Goal: Task Accomplishment & Management: Use online tool/utility

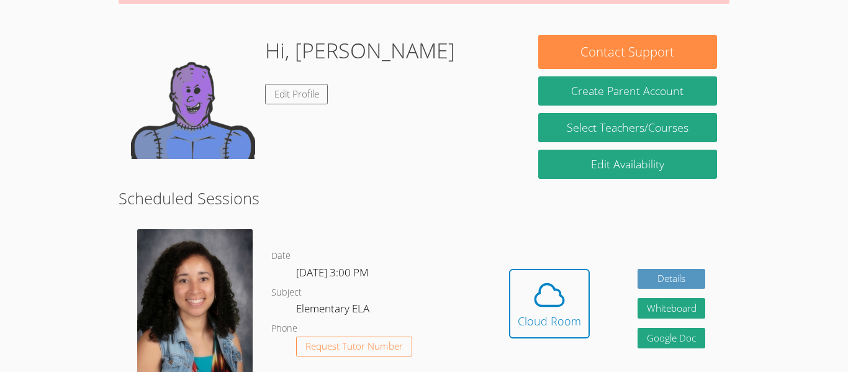
scroll to position [171, 0]
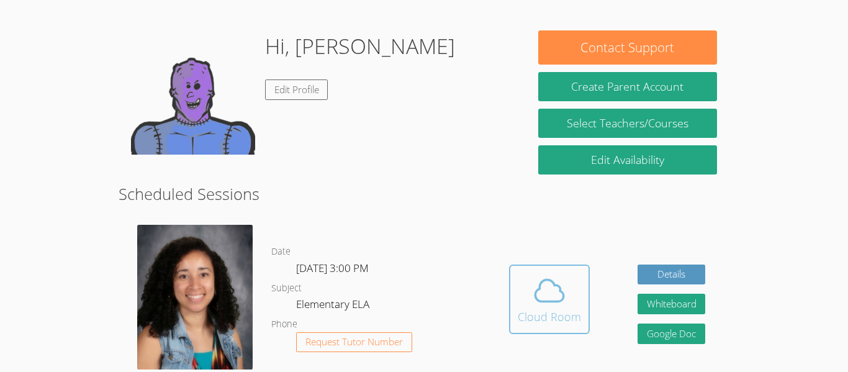
click at [532, 312] on div "Cloud Room" at bounding box center [549, 316] width 63 height 17
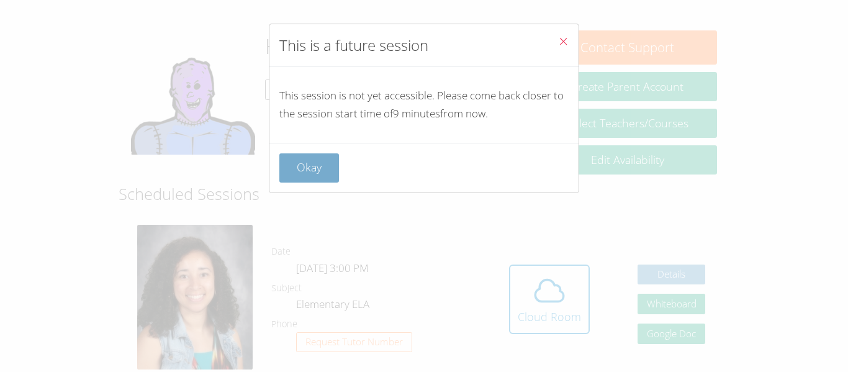
click at [307, 161] on button "Okay" at bounding box center [309, 167] width 60 height 29
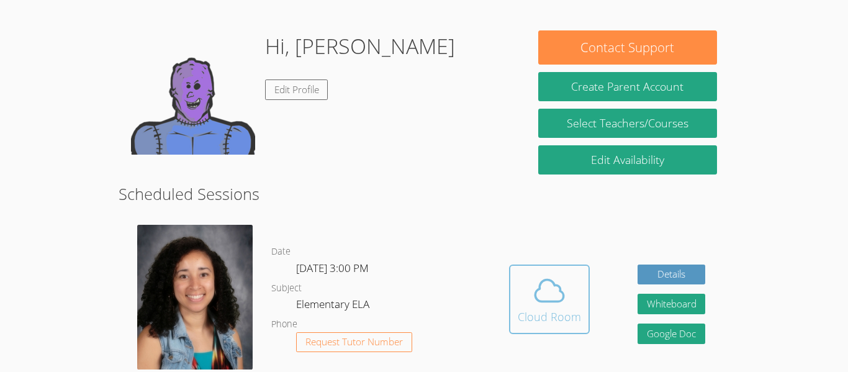
click at [554, 306] on icon at bounding box center [549, 290] width 35 height 35
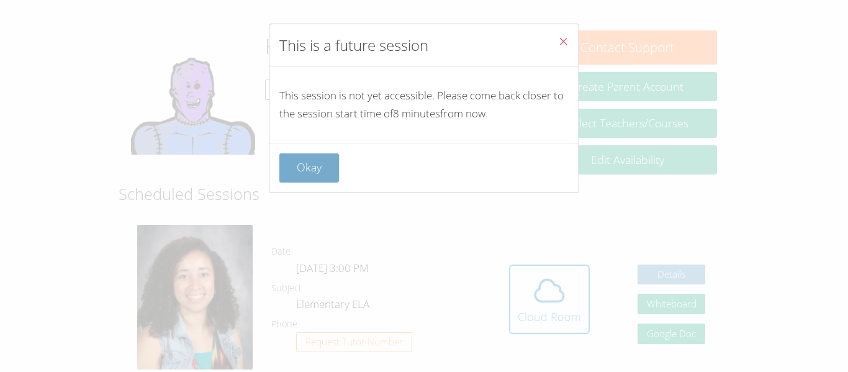
click at [309, 169] on button "Okay" at bounding box center [309, 167] width 60 height 29
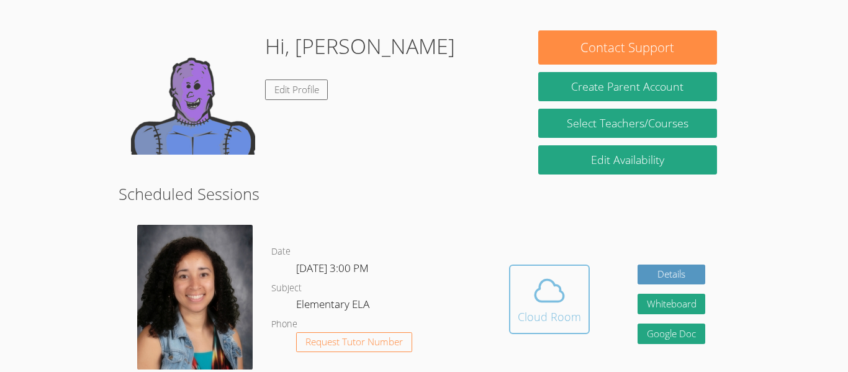
click at [510, 317] on button "Cloud Room" at bounding box center [549, 300] width 81 height 70
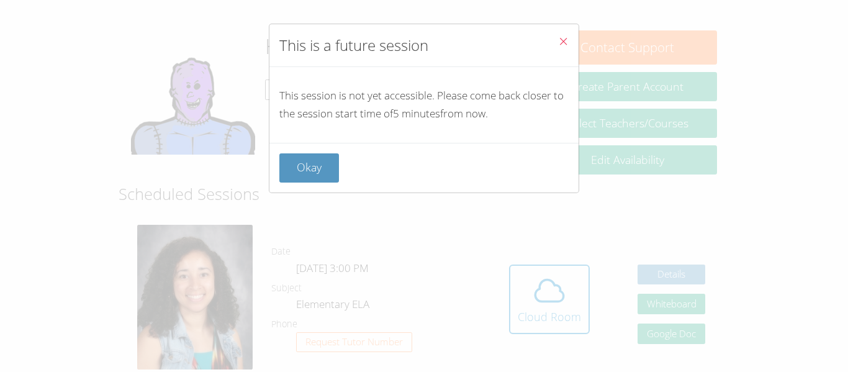
click at [686, 219] on div "This is a future session This session is not yet accessible. Please come back c…" at bounding box center [424, 186] width 848 height 372
click at [311, 171] on button "Okay" at bounding box center [309, 167] width 60 height 29
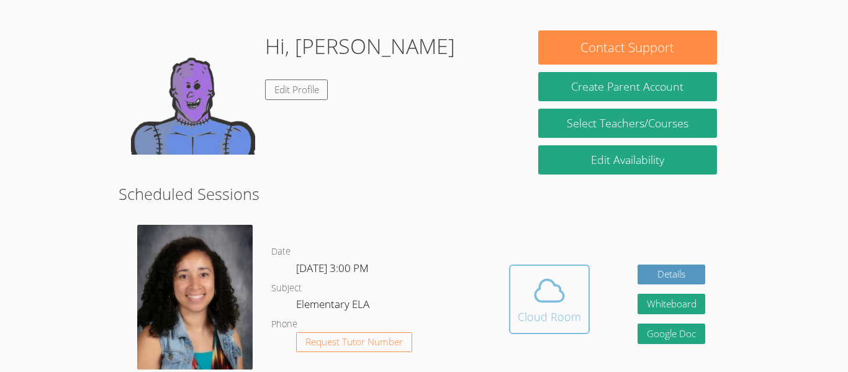
click at [553, 284] on icon at bounding box center [549, 291] width 29 height 22
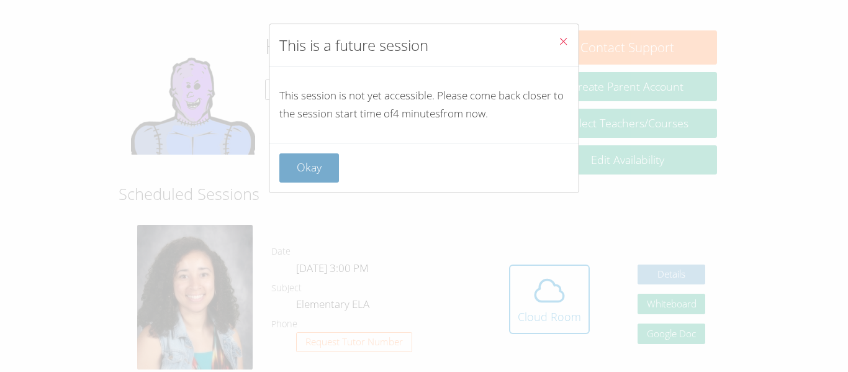
click at [324, 173] on button "Okay" at bounding box center [309, 167] width 60 height 29
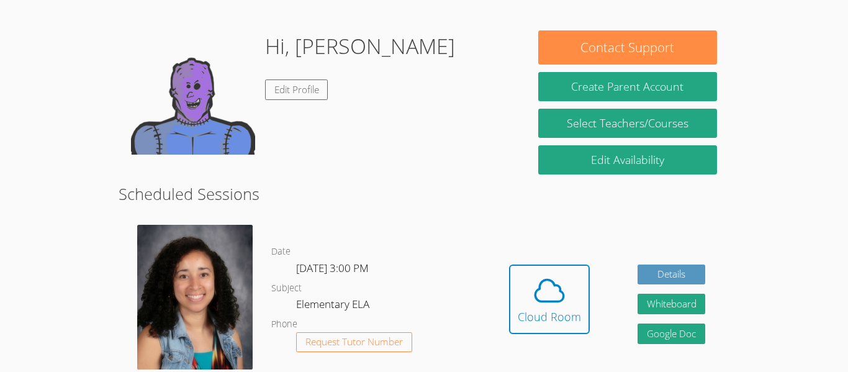
click at [509, 265] on button "Cloud Room" at bounding box center [549, 300] width 81 height 70
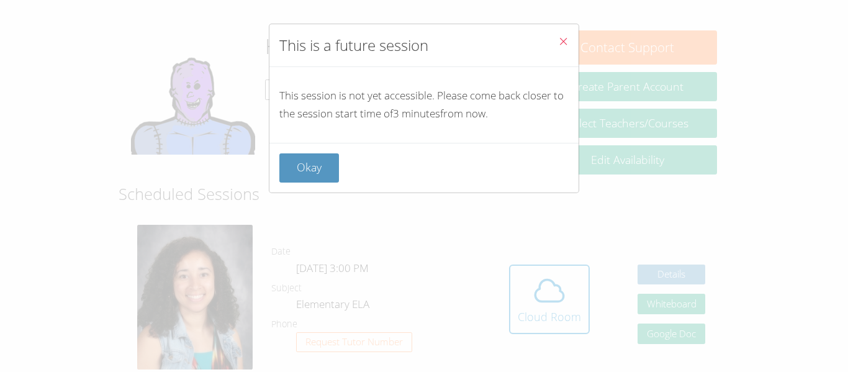
click at [812, 291] on div "This is a future session This session is not yet accessible. Please come back c…" at bounding box center [424, 186] width 848 height 372
click at [293, 179] on button "Okay" at bounding box center [309, 167] width 60 height 29
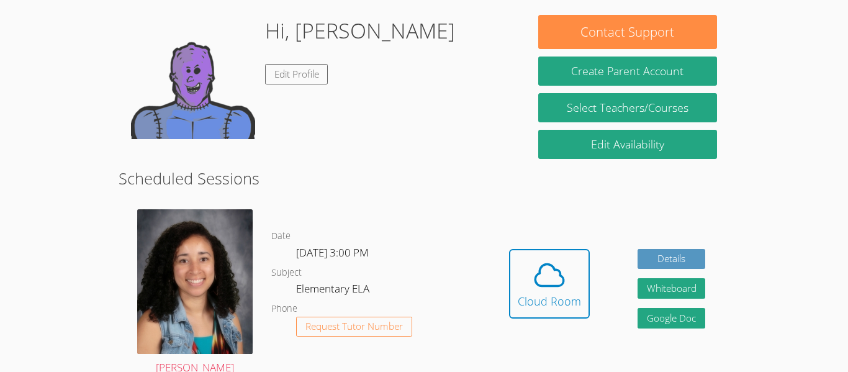
scroll to position [187, 0]
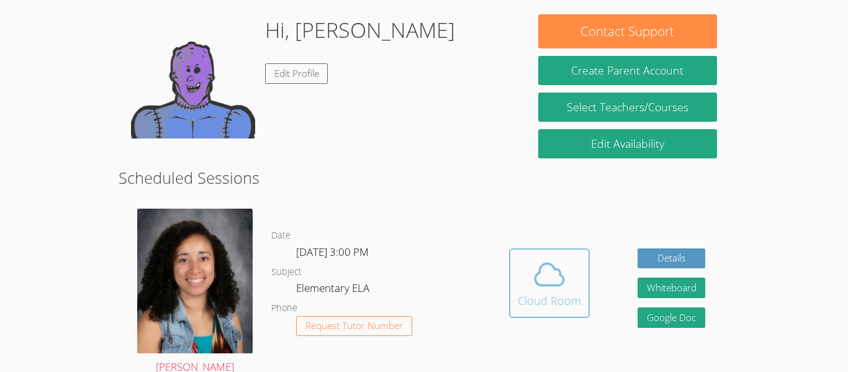
click at [545, 289] on icon at bounding box center [549, 274] width 35 height 35
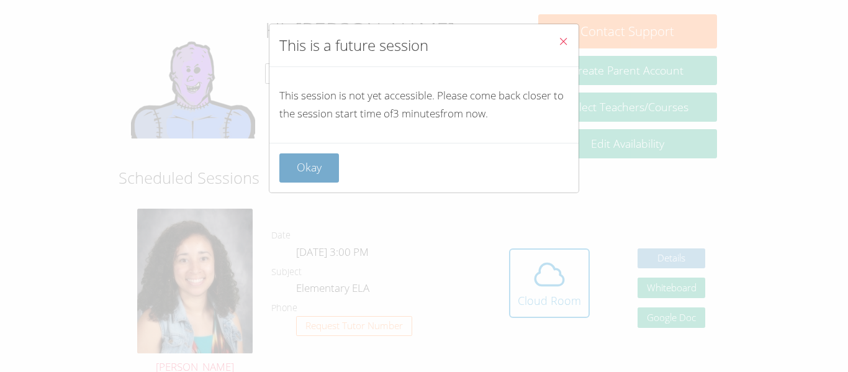
click at [310, 179] on button "Okay" at bounding box center [309, 167] width 60 height 29
click at [308, 166] on h2 "Scheduled Sessions" at bounding box center [424, 178] width 611 height 24
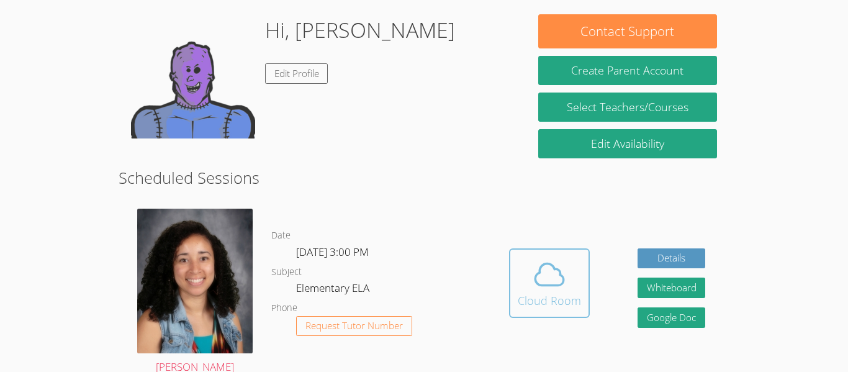
click at [550, 289] on icon at bounding box center [549, 274] width 35 height 35
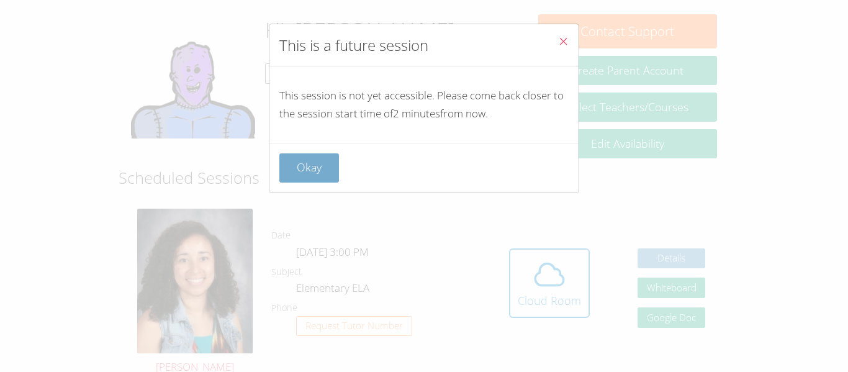
click at [303, 175] on button "Okay" at bounding box center [309, 167] width 60 height 29
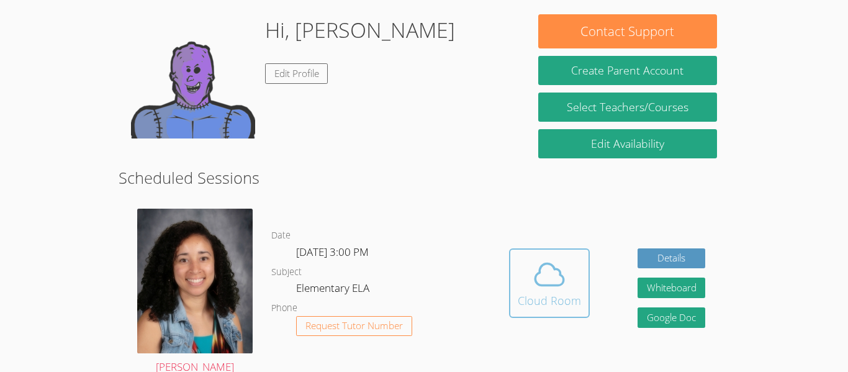
click at [560, 304] on div "Cloud Room" at bounding box center [549, 300] width 63 height 17
click at [547, 275] on icon at bounding box center [549, 274] width 35 height 35
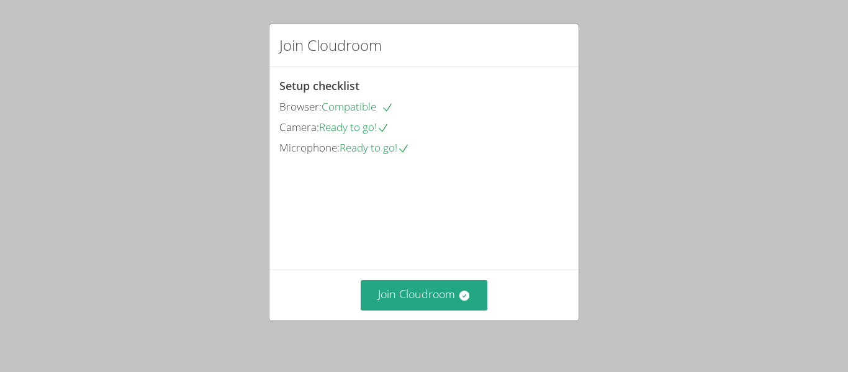
click at [393, 271] on div "Join Cloudroom" at bounding box center [424, 295] width 309 height 51
click at [433, 295] on button "Join Cloudroom" at bounding box center [424, 295] width 127 height 30
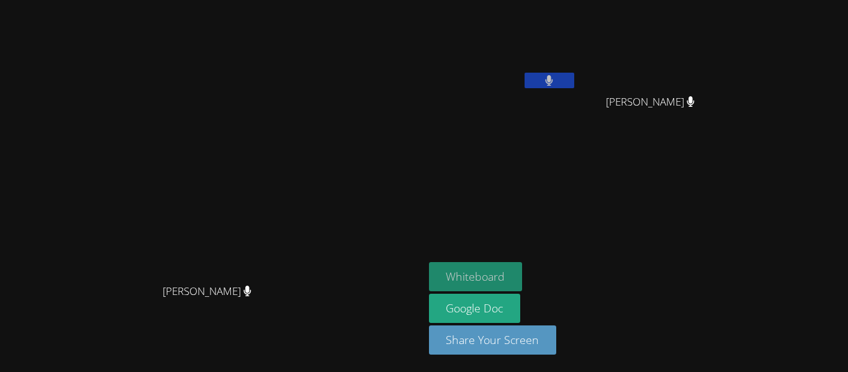
click at [523, 273] on button "Whiteboard" at bounding box center [476, 276] width 94 height 29
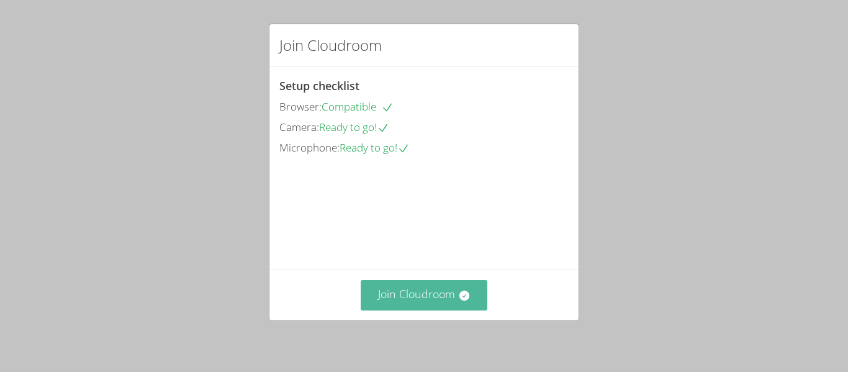
click at [446, 285] on button "Join Cloudroom" at bounding box center [424, 295] width 127 height 30
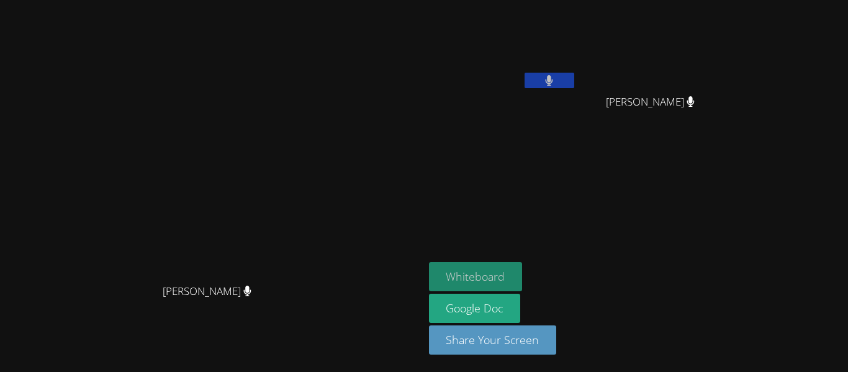
click at [523, 275] on button "Whiteboard" at bounding box center [476, 276] width 94 height 29
